Goal: Task Accomplishment & Management: Manage account settings

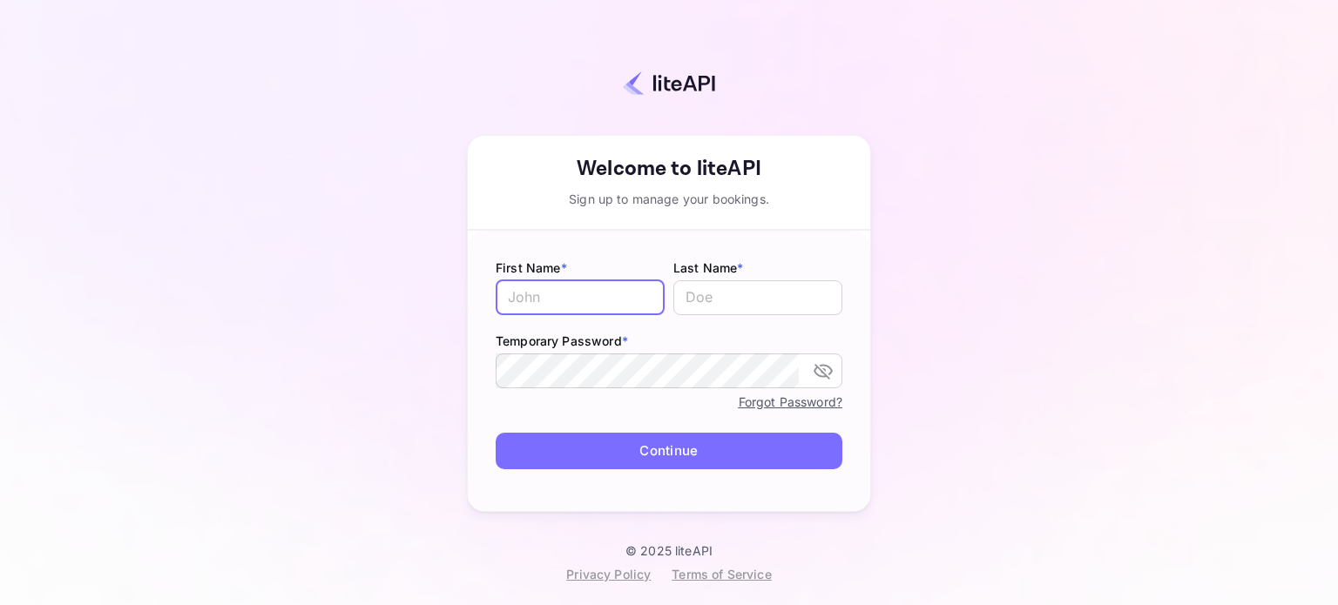
click at [580, 289] on input "text" at bounding box center [580, 297] width 169 height 35
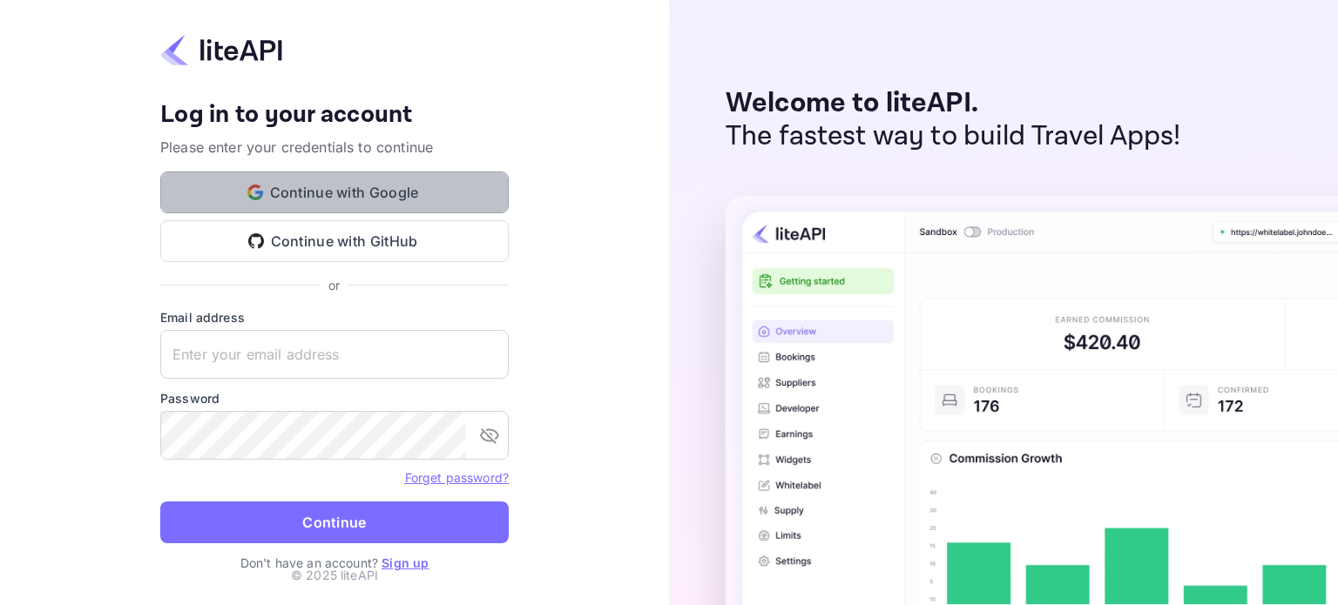
click at [370, 183] on button "Continue with Google" at bounding box center [334, 193] width 348 height 42
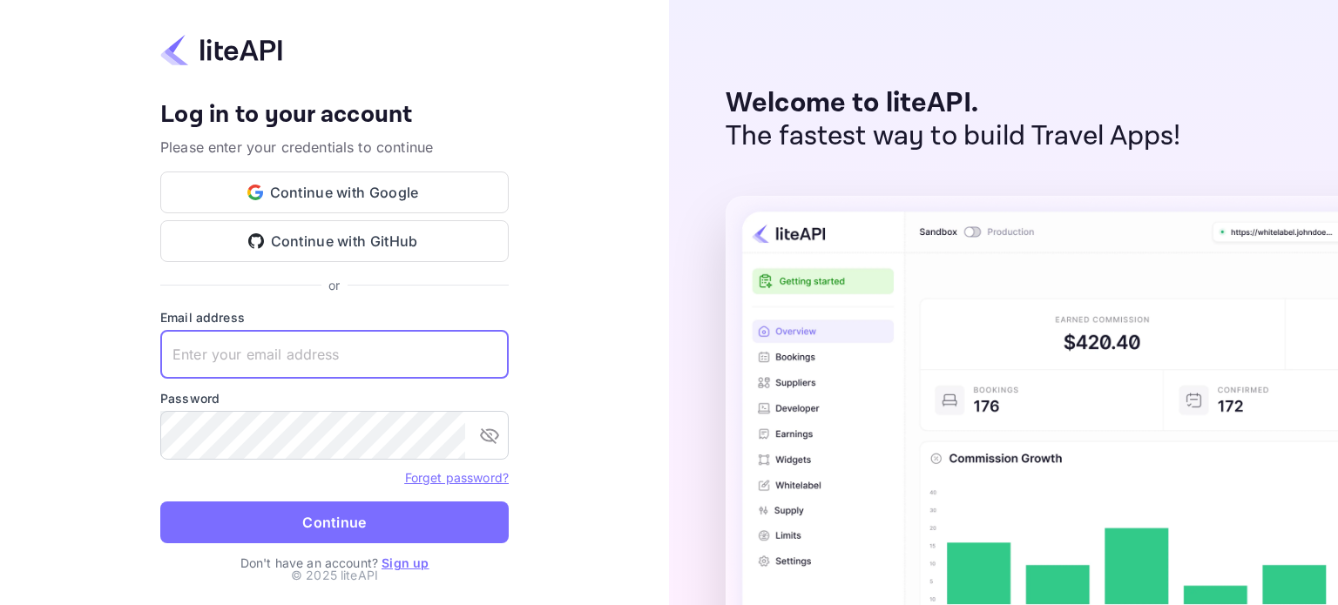
click at [345, 349] on input "text" at bounding box center [334, 354] width 348 height 49
type input "ritisha@apnibaat.in"
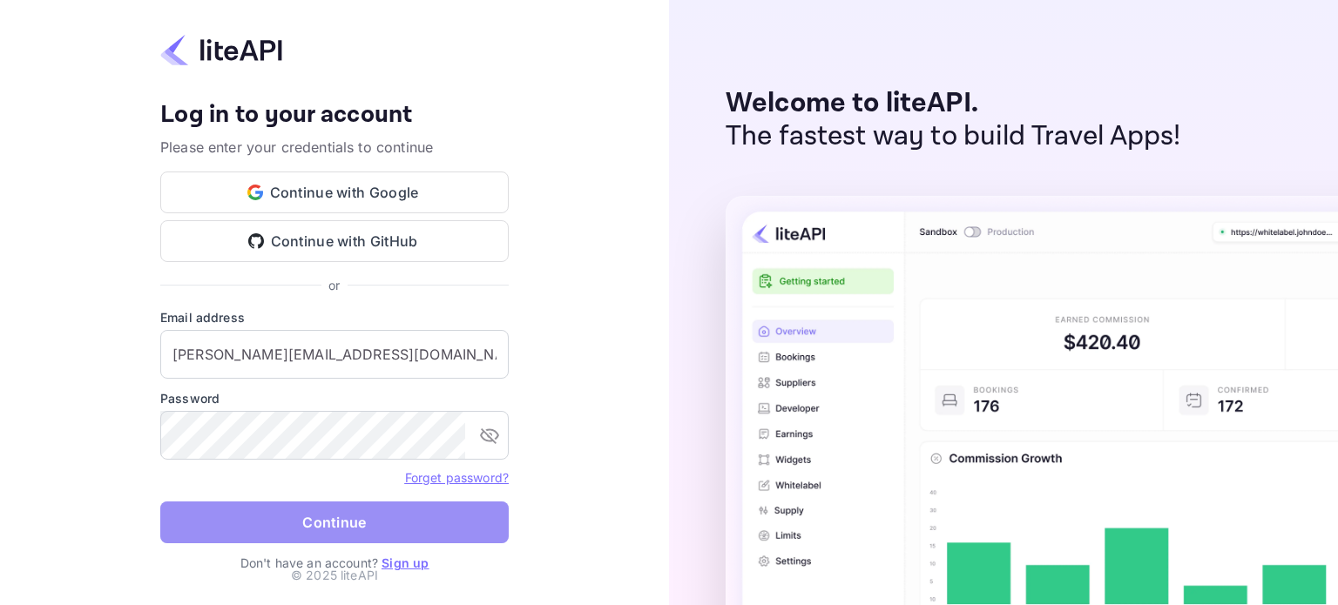
click at [359, 522] on button "Continue" at bounding box center [334, 523] width 348 height 42
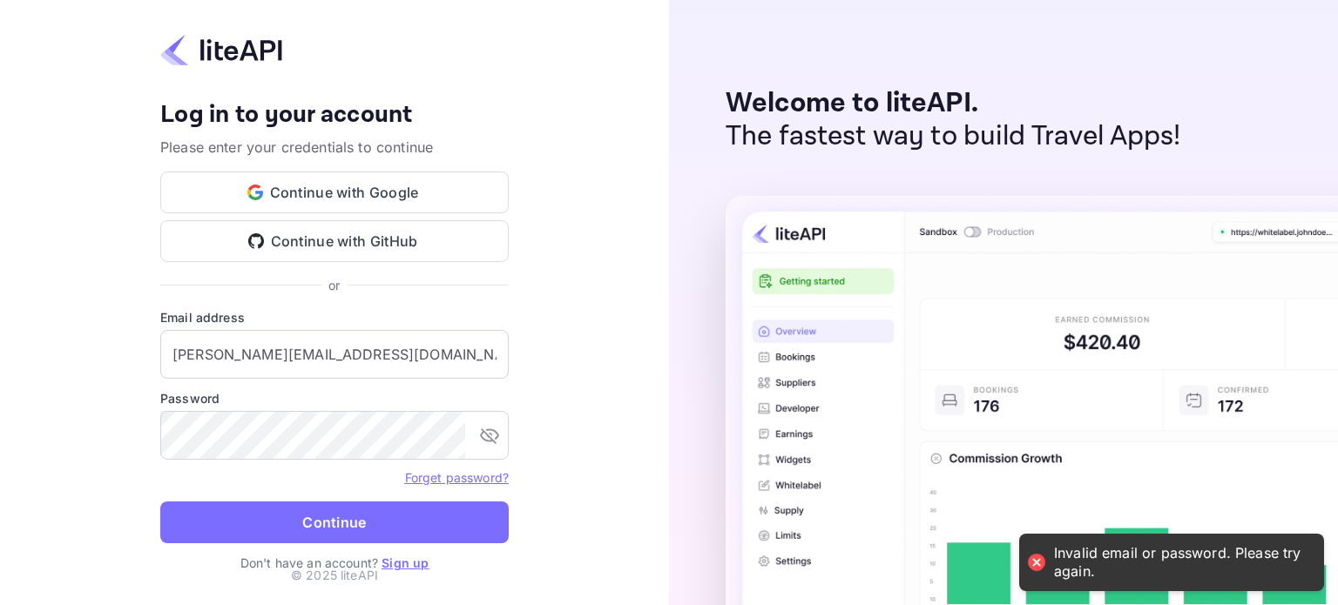
click at [397, 562] on link "Sign up" at bounding box center [404, 563] width 47 height 15
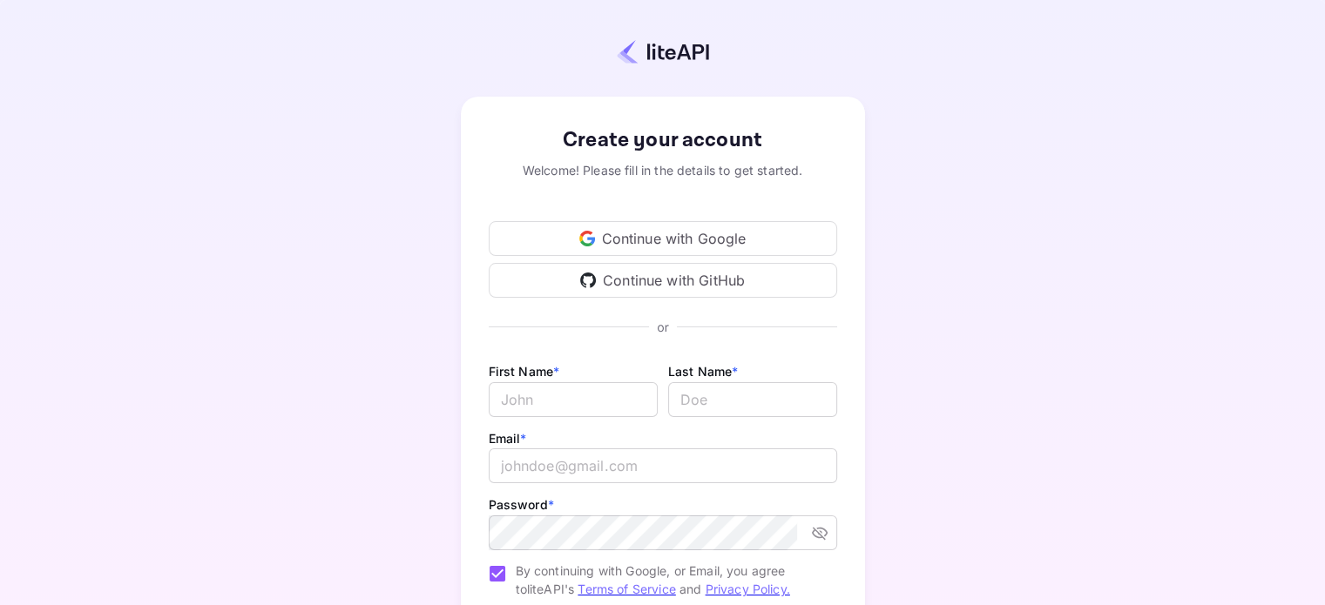
click at [734, 248] on div "Continue with Google" at bounding box center [663, 238] width 348 height 35
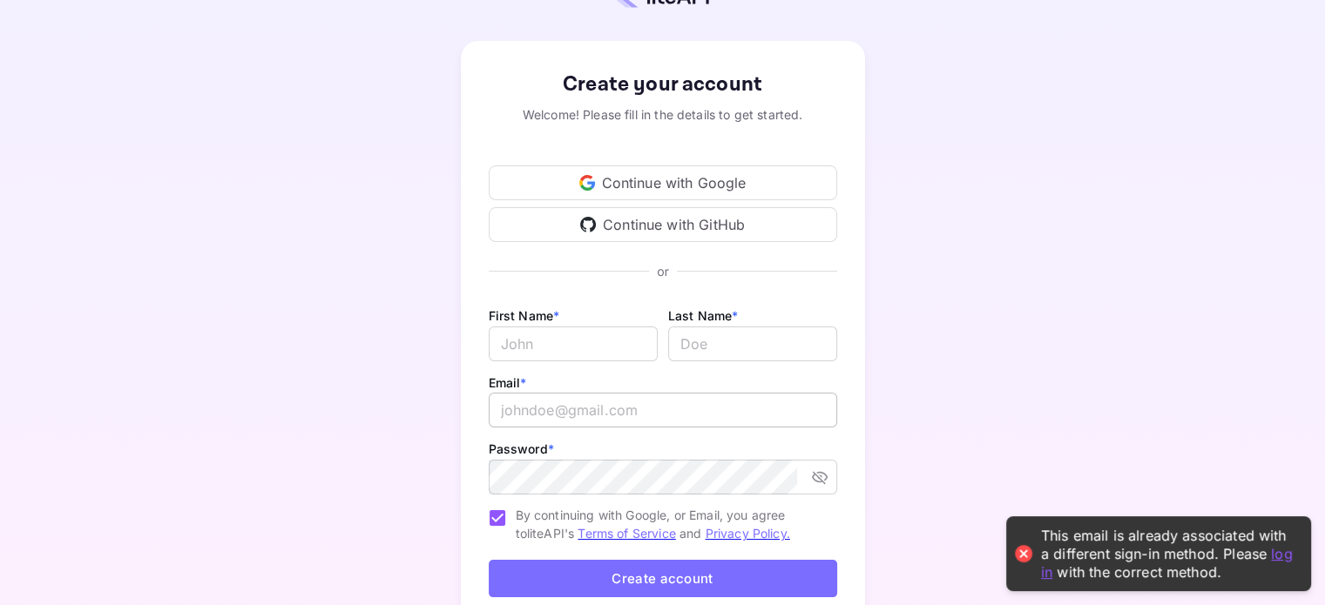
scroll to position [87, 0]
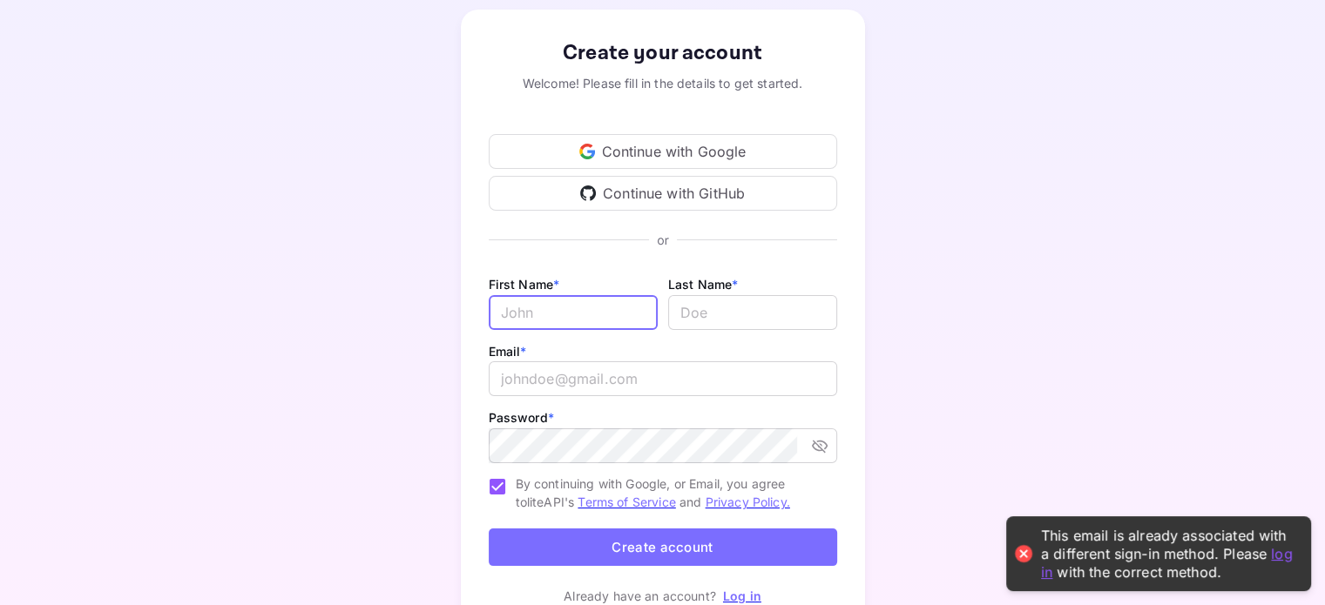
click at [610, 302] on input "Email *" at bounding box center [573, 312] width 169 height 35
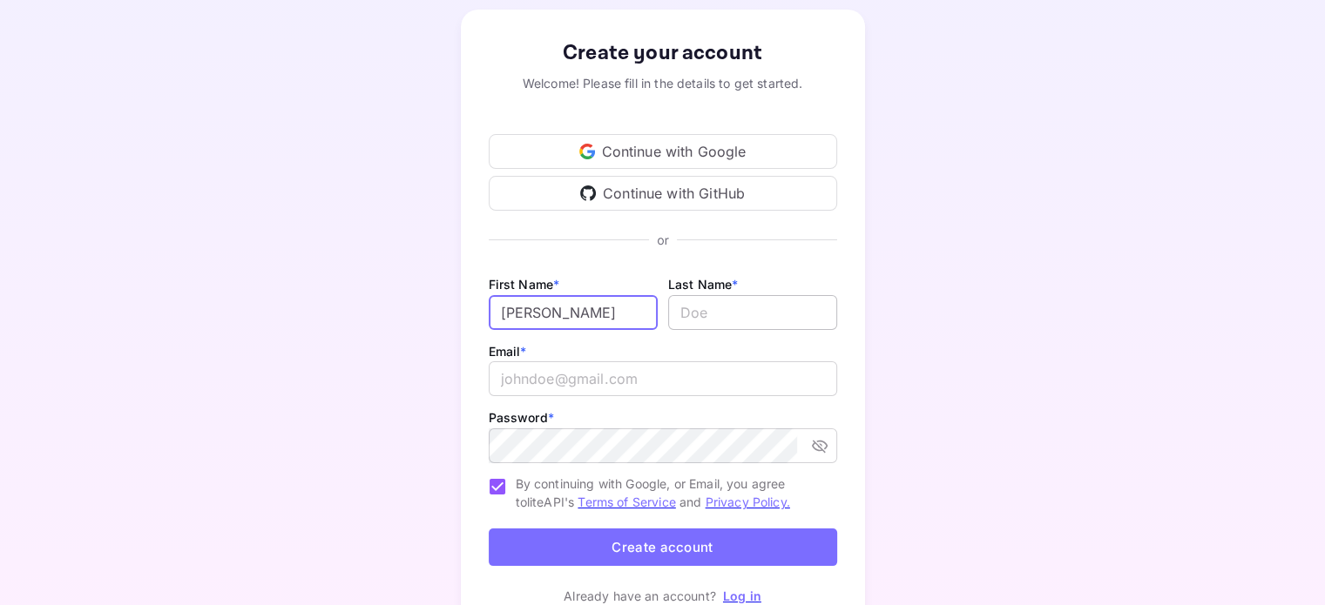
type input "[PERSON_NAME]"
click at [718, 307] on input "lastName" at bounding box center [752, 312] width 169 height 35
type input "Mathur"
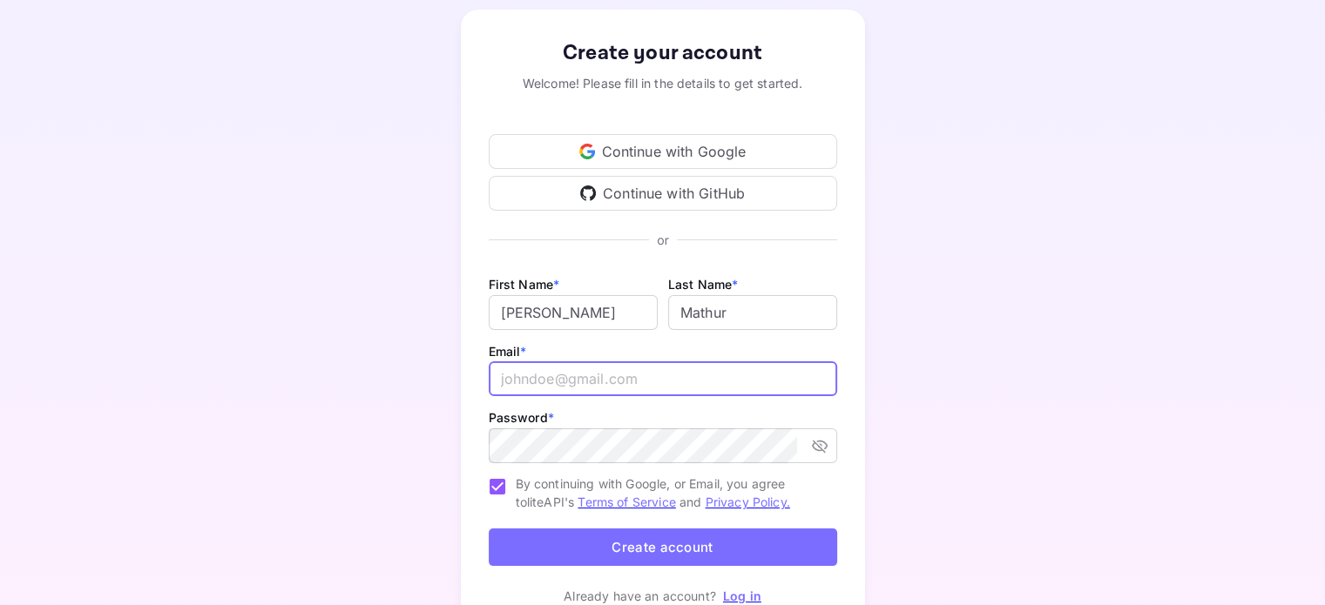
click at [672, 377] on input "email" at bounding box center [663, 378] width 348 height 35
type input "ritisha@apnibaat.in"
click at [651, 464] on div "​" at bounding box center [663, 447] width 348 height 38
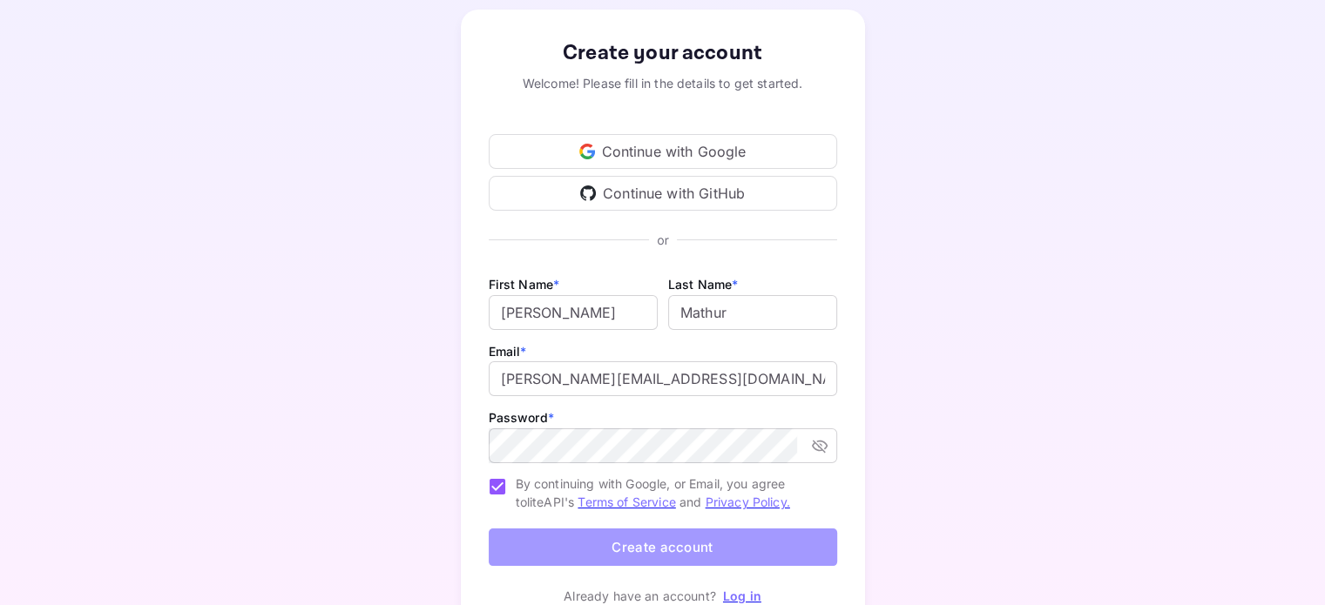
click at [669, 553] on button "Create account" at bounding box center [663, 547] width 348 height 37
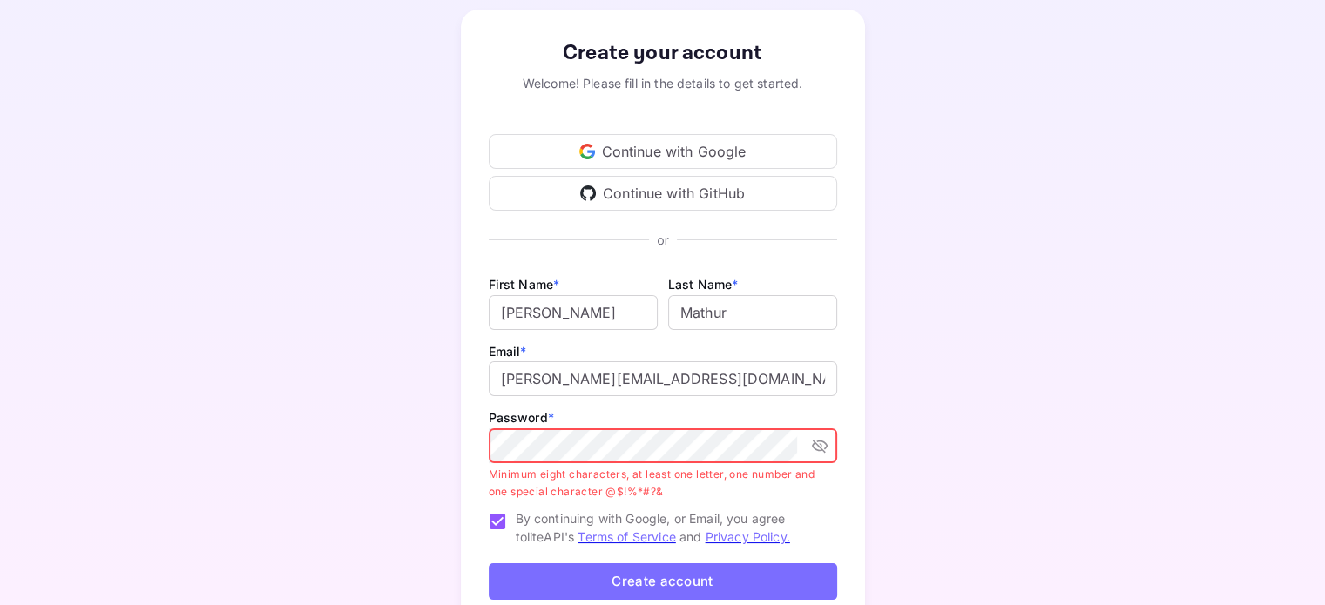
click at [818, 446] on icon "toggle password visibility" at bounding box center [819, 446] width 16 height 13
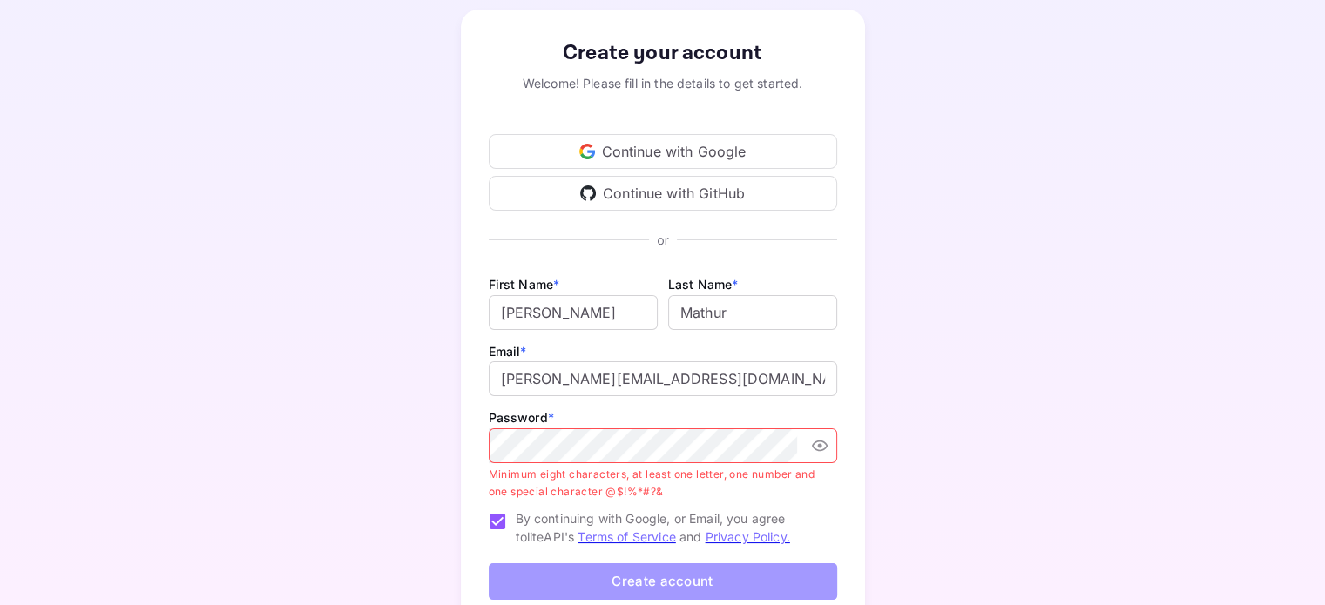
click at [718, 582] on button "Create account" at bounding box center [663, 581] width 348 height 37
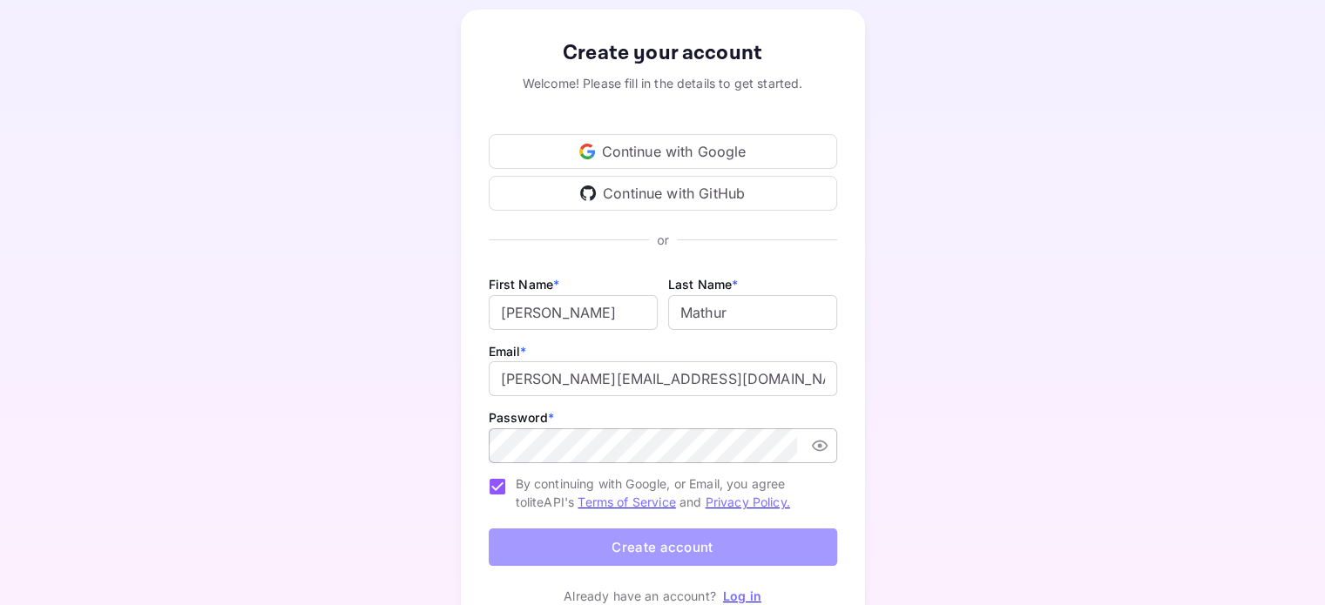
click at [731, 544] on button "Create account" at bounding box center [663, 547] width 348 height 37
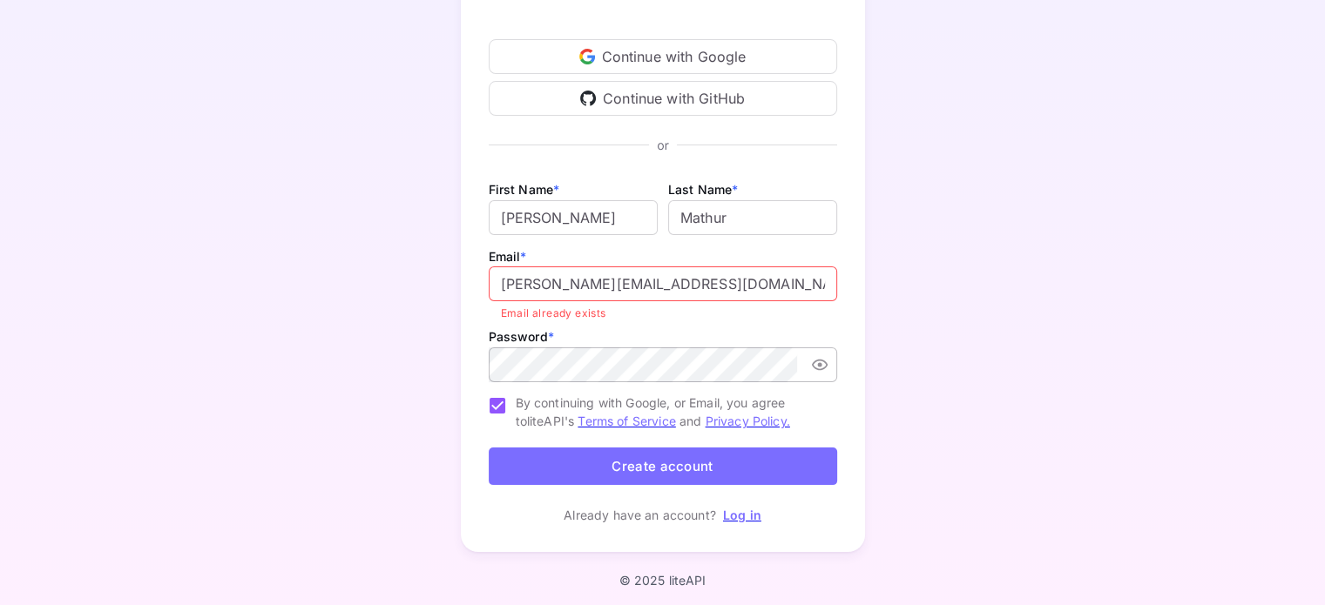
scroll to position [185, 0]
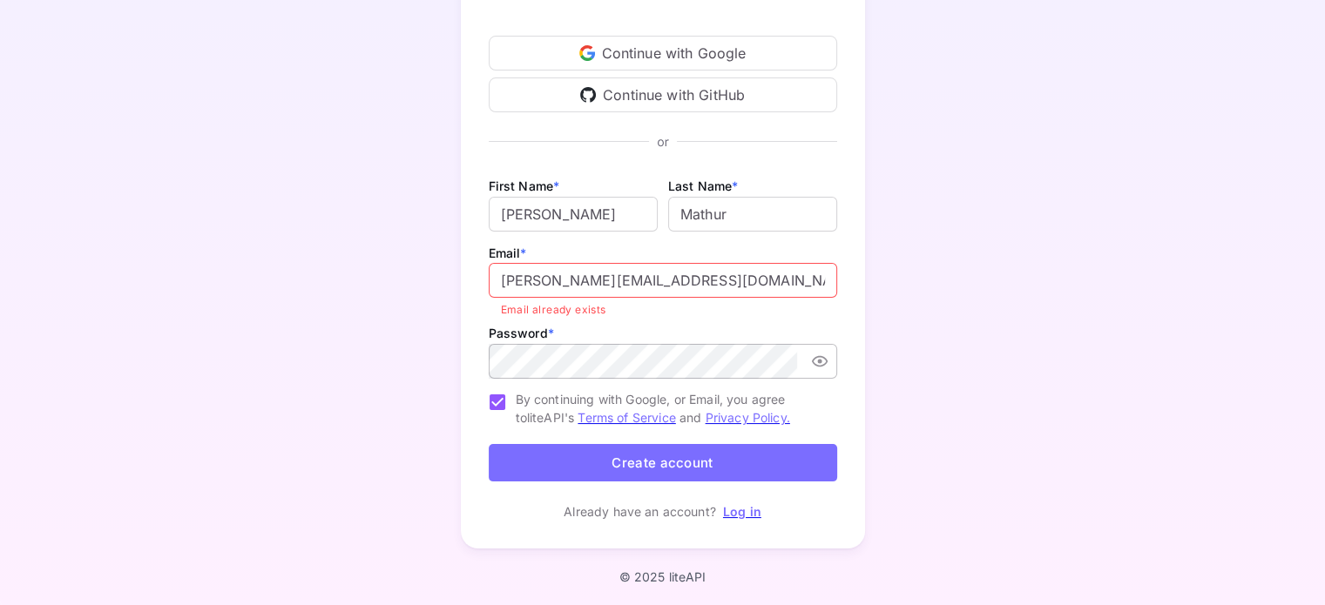
click at [749, 508] on link "Log in" at bounding box center [742, 511] width 38 height 15
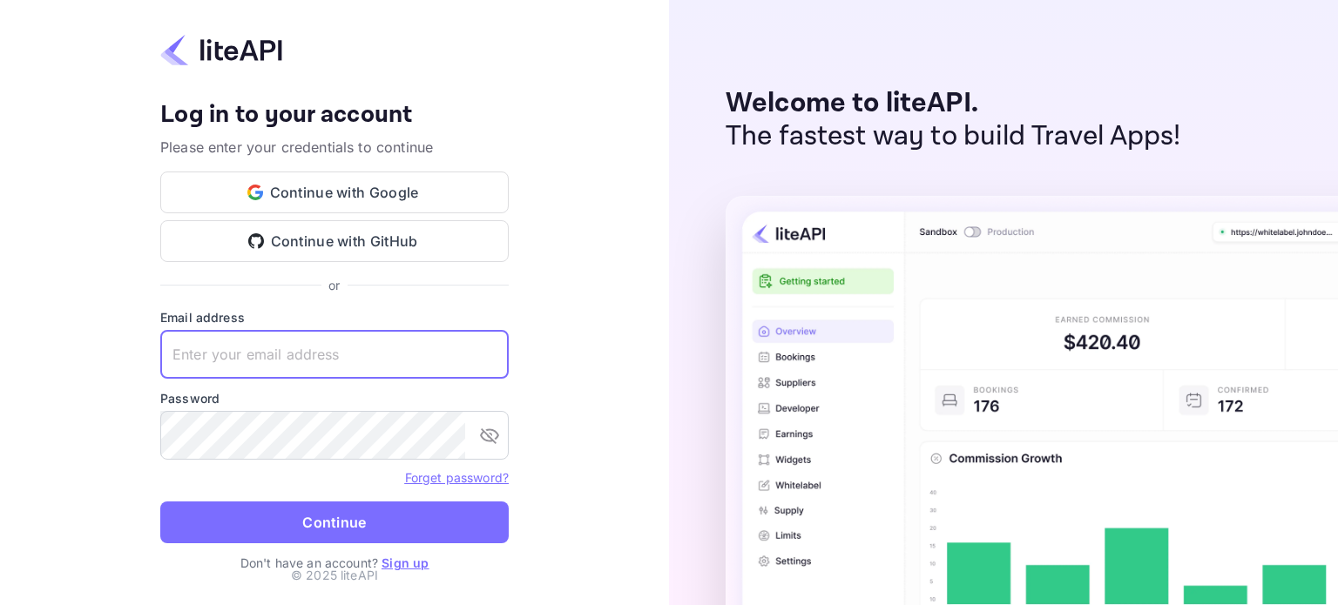
click at [212, 351] on input "text" at bounding box center [334, 354] width 348 height 49
type input "ritisha@apnibaat.in"
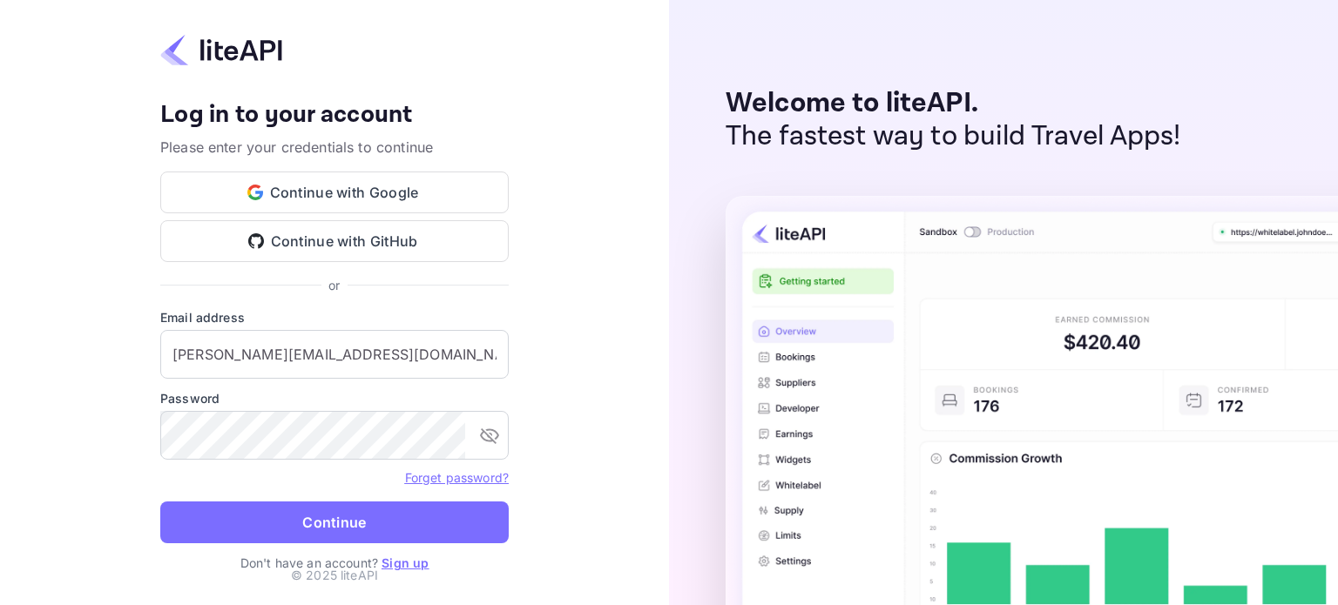
click at [448, 476] on link "Forget password?" at bounding box center [457, 477] width 104 height 15
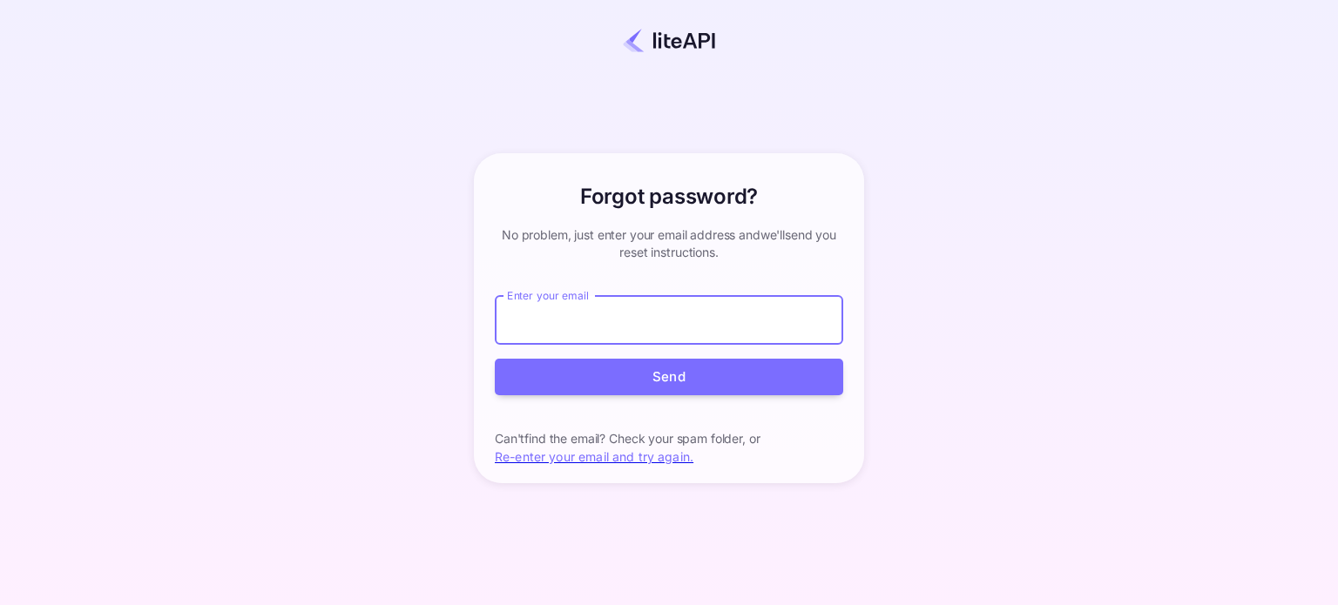
click at [790, 334] on input "Enter your email" at bounding box center [669, 320] width 348 height 49
type input "ritisha@apnibaat.in"
click at [495, 359] on button "Send" at bounding box center [669, 377] width 348 height 37
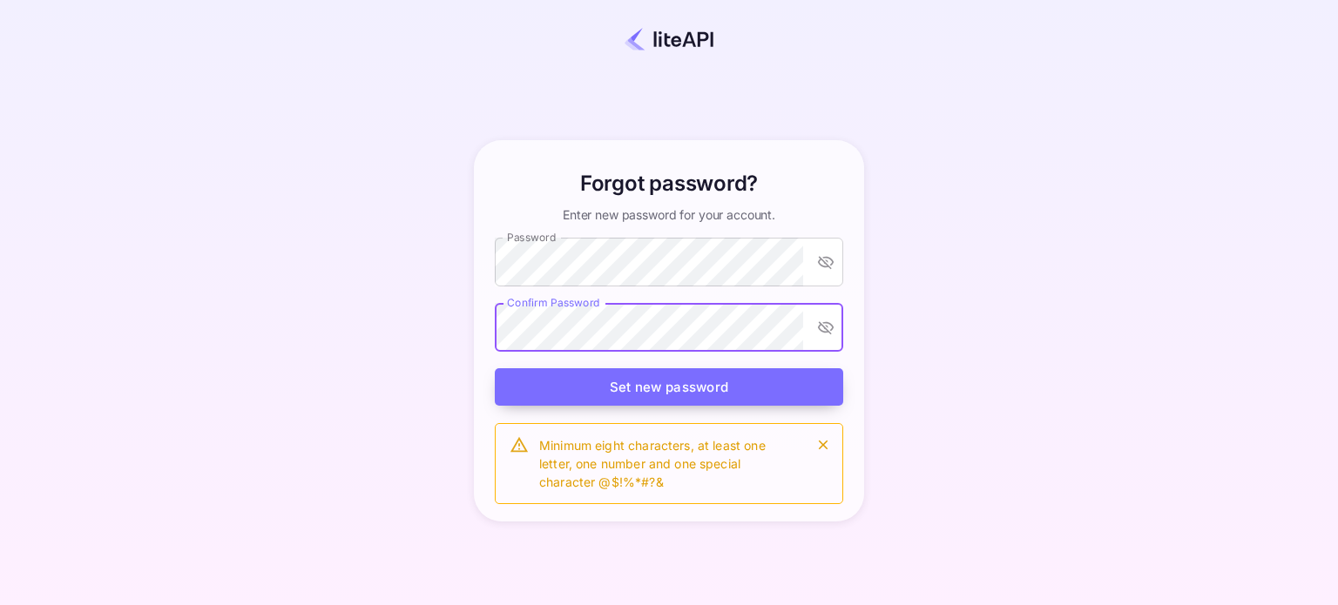
click at [609, 389] on button "Set new password" at bounding box center [669, 386] width 348 height 37
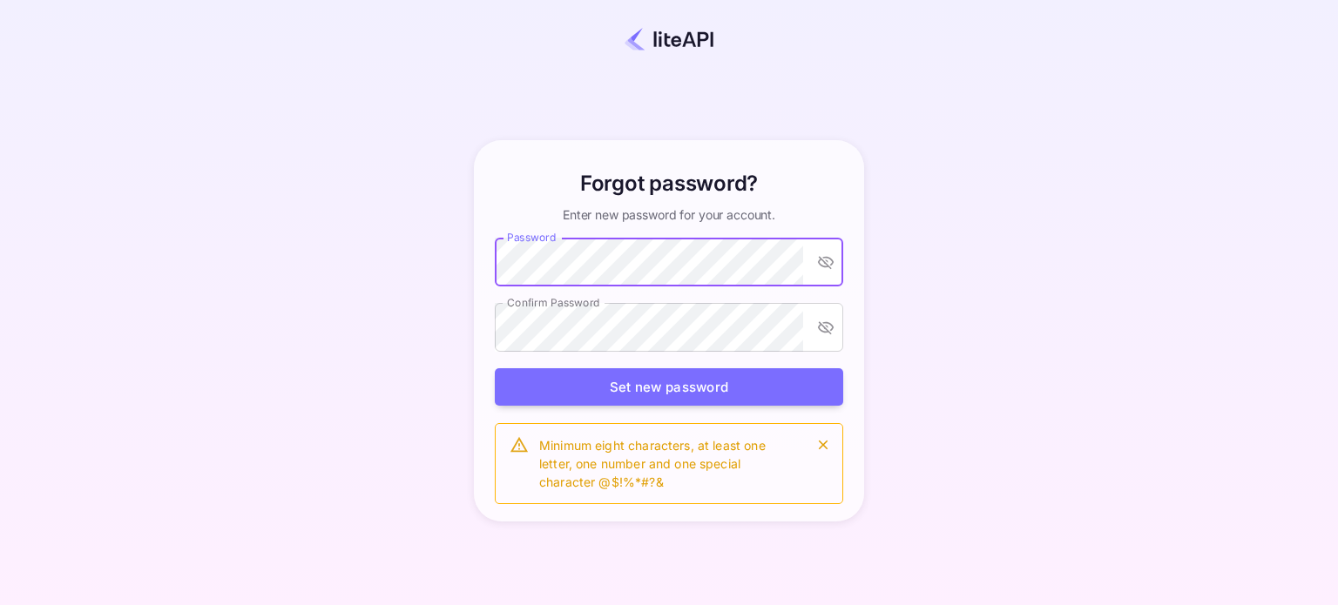
click at [826, 260] on icon "toggle password visibility" at bounding box center [826, 263] width 16 height 13
click at [721, 381] on button "Set new password" at bounding box center [669, 386] width 348 height 37
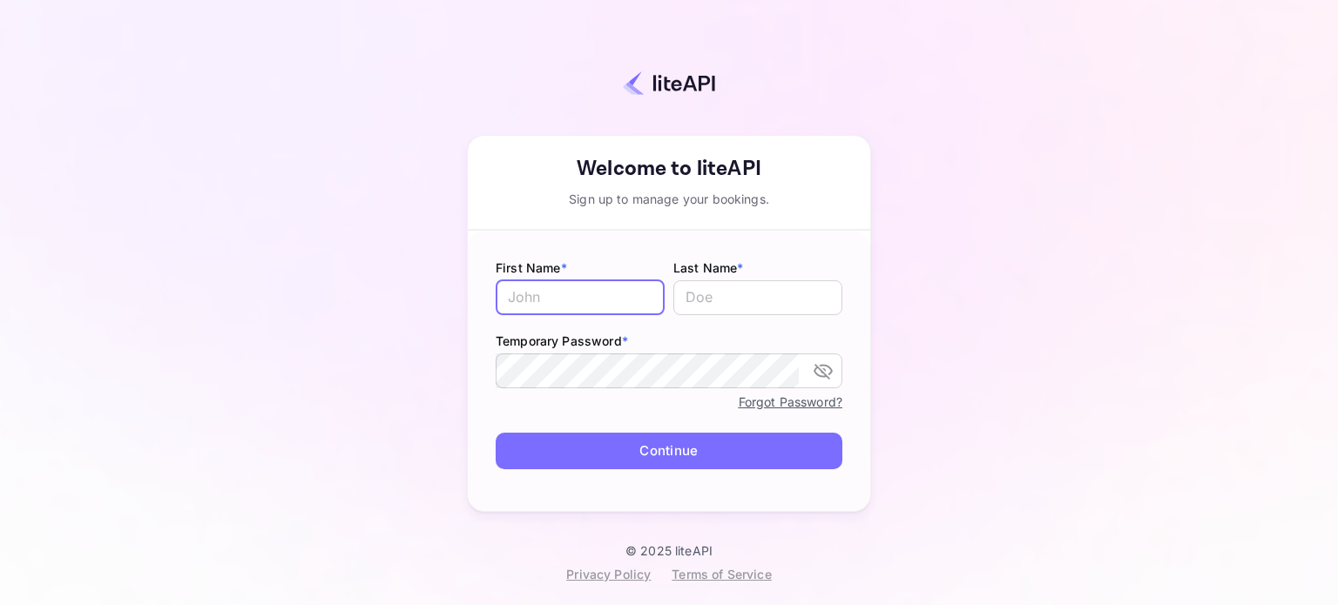
click at [589, 308] on input "text" at bounding box center [580, 297] width 169 height 35
type input "[PERSON_NAME]"
click at [699, 298] on input "text" at bounding box center [757, 297] width 169 height 35
type input "Mathur"
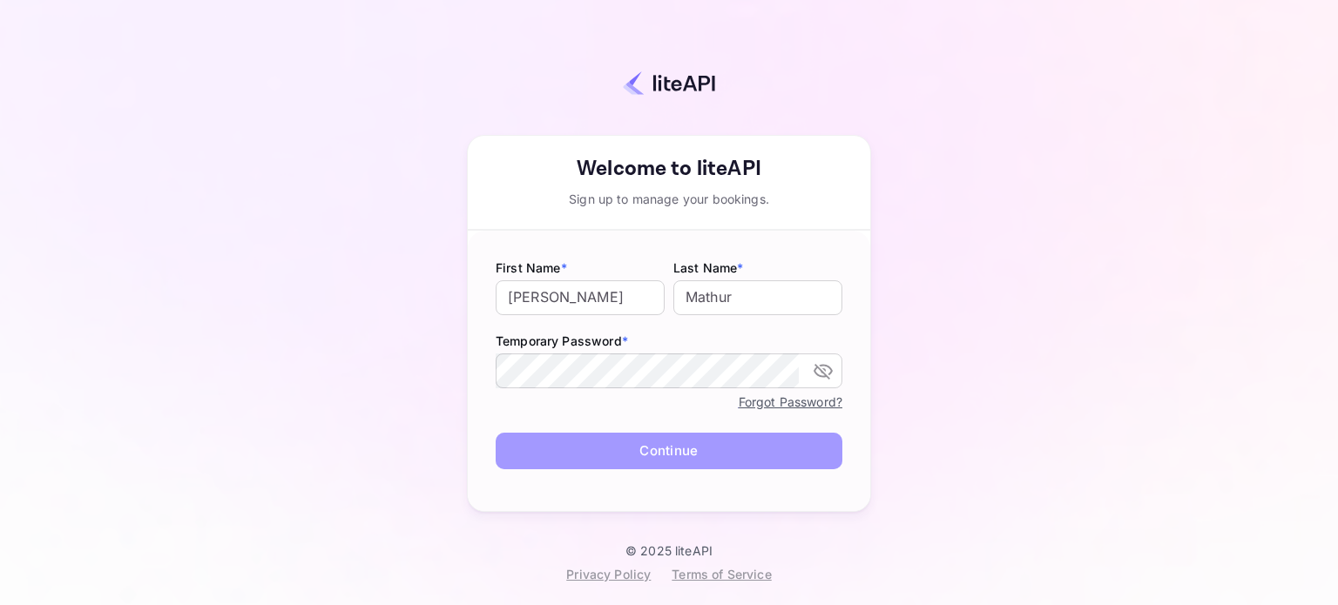
click at [637, 461] on button "Continue" at bounding box center [669, 451] width 347 height 37
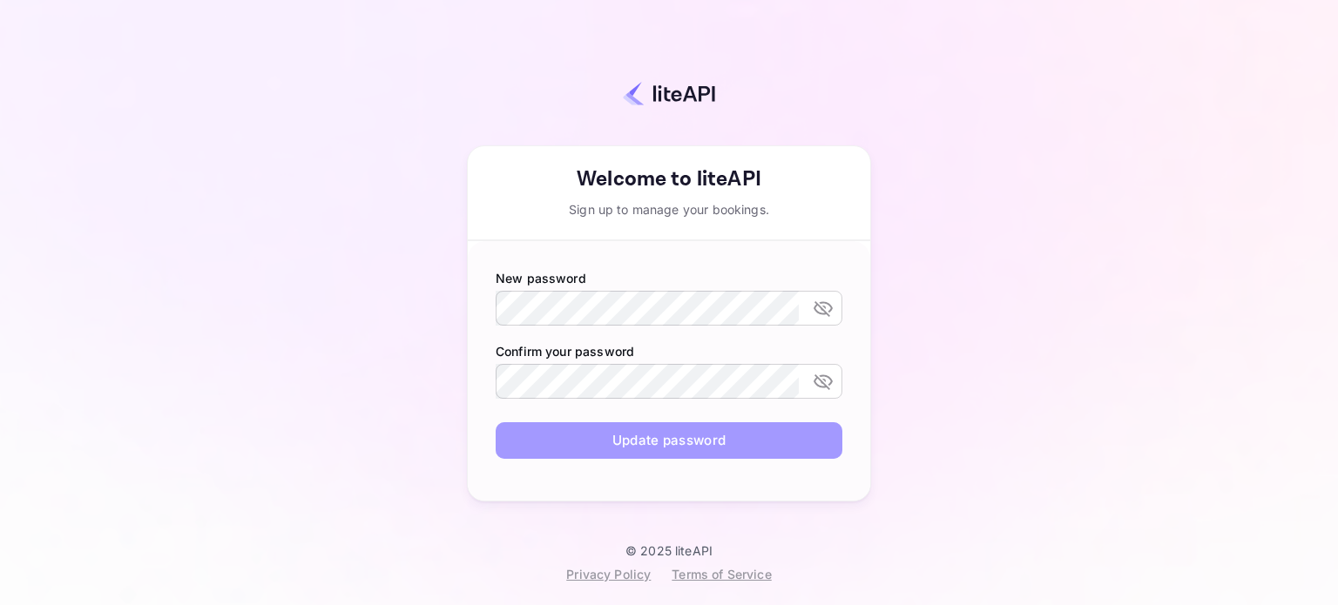
click at [651, 440] on button "Update password" at bounding box center [669, 440] width 347 height 37
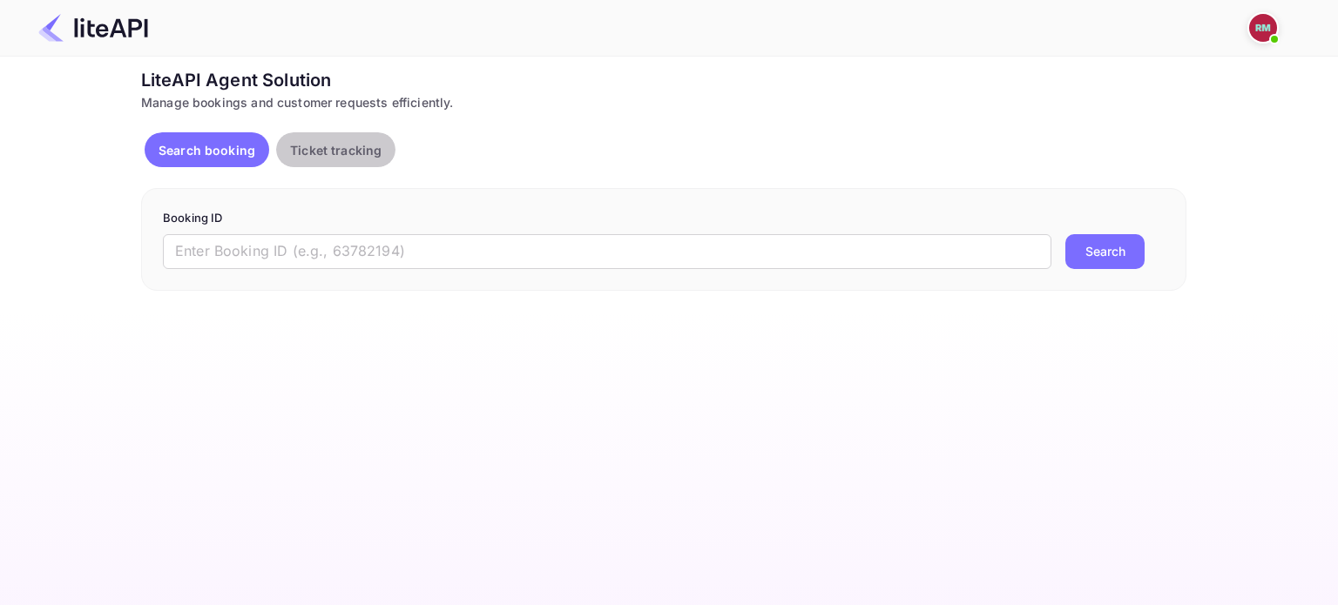
click at [341, 150] on p "Ticket tracking" at bounding box center [335, 150] width 91 height 18
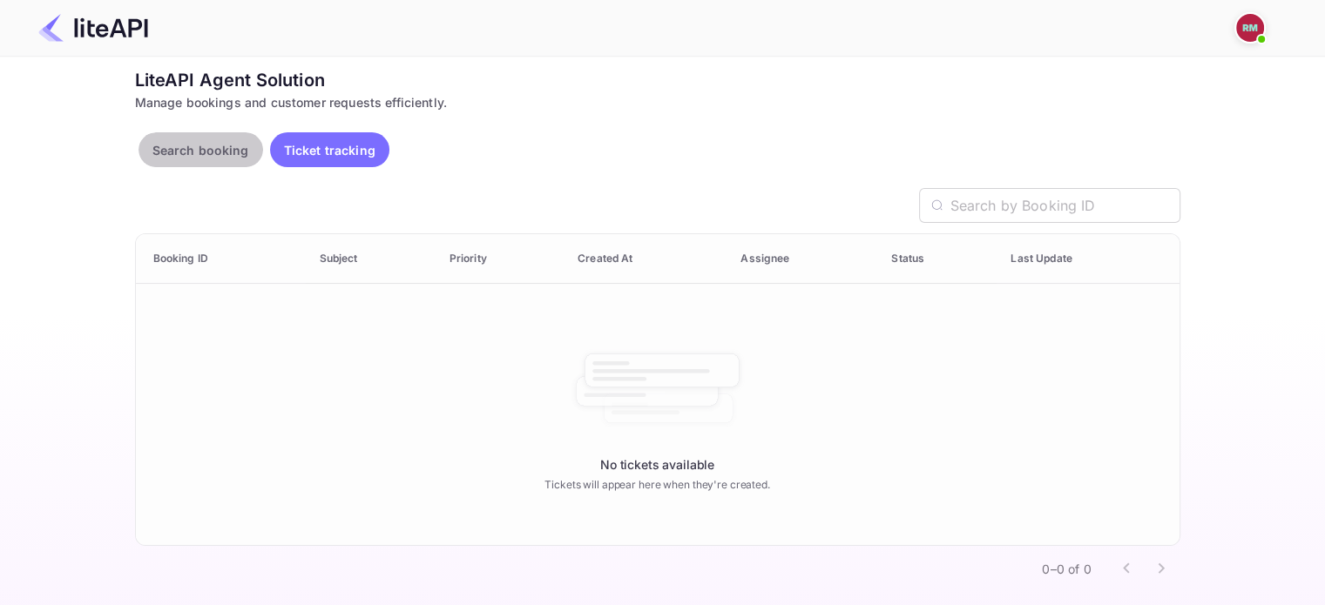
click at [185, 152] on p "Search booking" at bounding box center [200, 150] width 97 height 18
